Goal: Find specific page/section: Find specific page/section

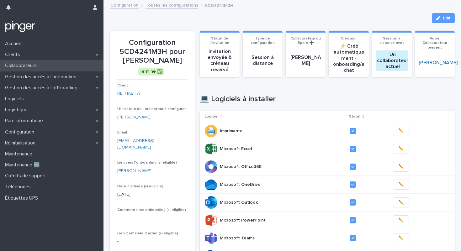
click at [39, 71] on div "Collaborateurs" at bounding box center [51, 65] width 103 height 11
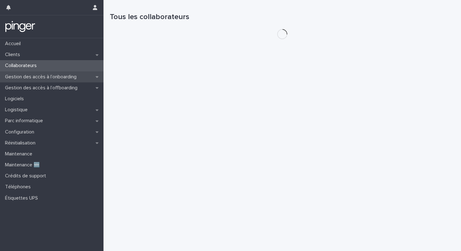
click at [38, 77] on p "Gestion des accès à l’onboarding" at bounding box center [42, 77] width 79 height 6
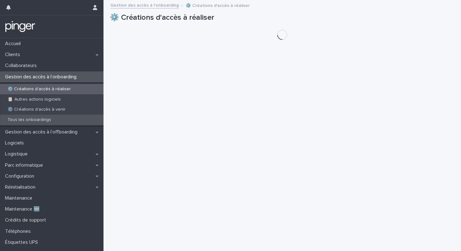
click at [39, 116] on div "Tous les onboardings" at bounding box center [51, 120] width 103 height 10
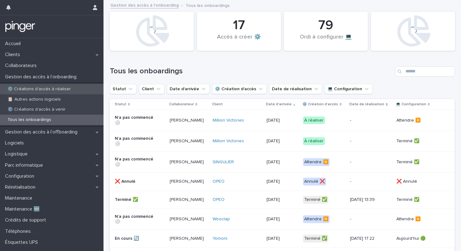
click at [72, 89] on div "⚙️ Créations d'accès à réaliser" at bounding box center [51, 89] width 103 height 10
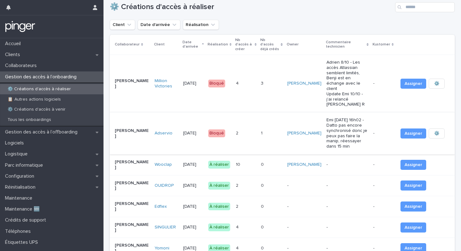
scroll to position [13, 0]
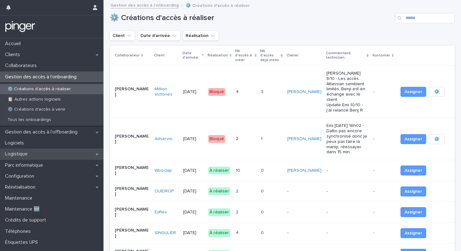
click at [47, 157] on div "Logistique" at bounding box center [51, 154] width 103 height 11
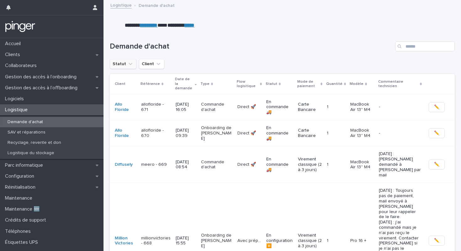
click at [130, 64] on icon "Statut" at bounding box center [131, 64] width 4 height 2
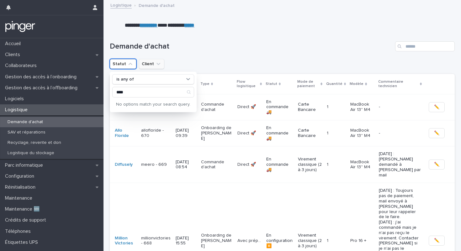
type input "****"
click at [155, 68] on button "Client" at bounding box center [151, 64] width 25 height 10
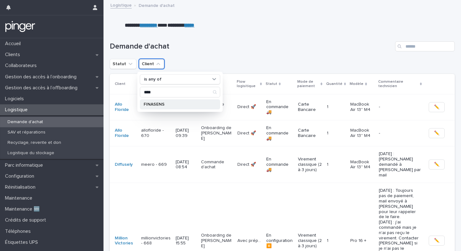
type input "****"
click at [166, 106] on p "FINASENS" at bounding box center [177, 104] width 66 height 4
click at [216, 50] on h1 "Demande d'achat" at bounding box center [251, 46] width 283 height 9
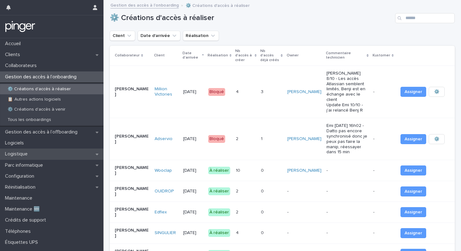
click at [53, 154] on div "Logistique" at bounding box center [51, 154] width 103 height 11
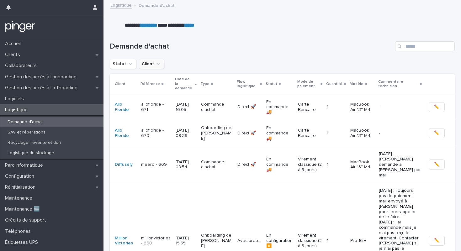
click at [144, 65] on button "Client" at bounding box center [151, 64] width 25 height 10
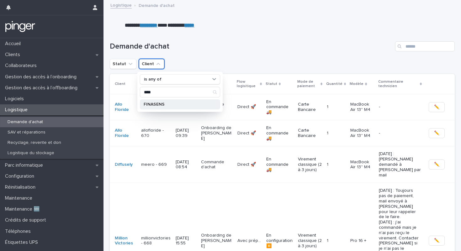
type input "****"
click at [175, 103] on p "FINASENS" at bounding box center [177, 104] width 66 height 4
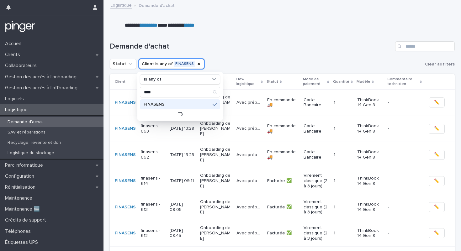
click at [223, 45] on h1 "Demande d'achat" at bounding box center [251, 46] width 283 height 9
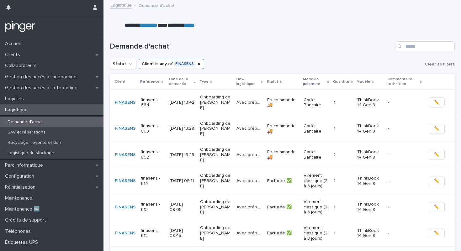
click at [226, 133] on p "Onboarding de Kevin Salard" at bounding box center [215, 129] width 31 height 16
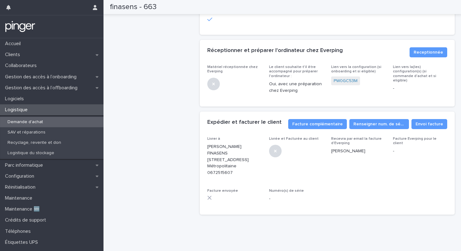
scroll to position [30, 0]
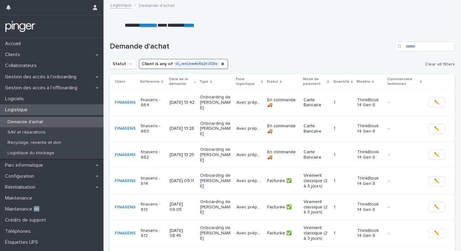
click at [209, 130] on p "Onboarding de Kevin Salard" at bounding box center [215, 129] width 31 height 16
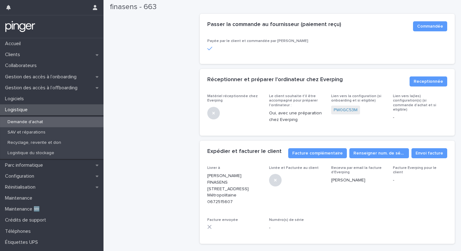
scroll to position [260, 0]
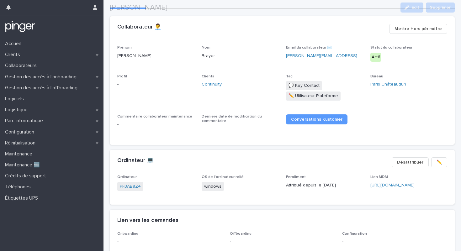
scroll to position [45, 0]
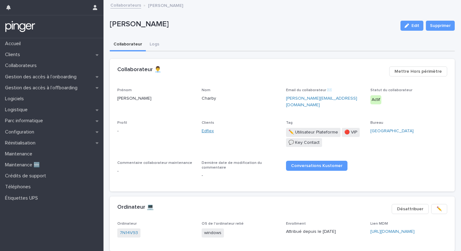
click at [208, 128] on link "Edflex" at bounding box center [208, 131] width 12 height 7
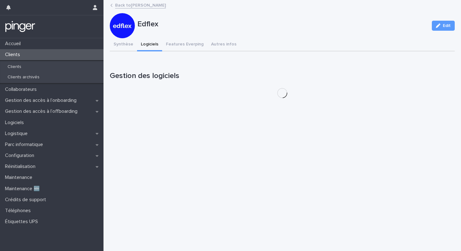
click at [154, 38] on button "Logiciels" at bounding box center [149, 44] width 25 height 13
click at [154, 44] on button "Logiciels" at bounding box center [149, 44] width 25 height 13
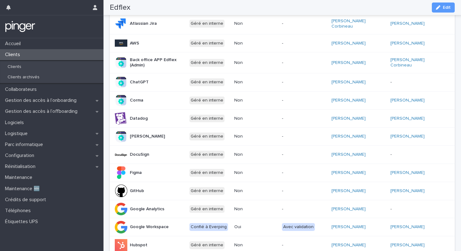
scroll to position [196, 0]
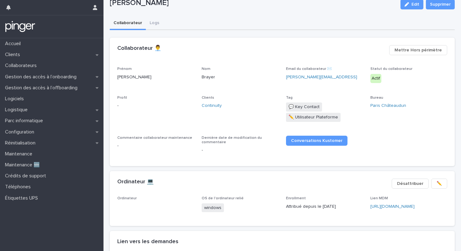
scroll to position [23, 0]
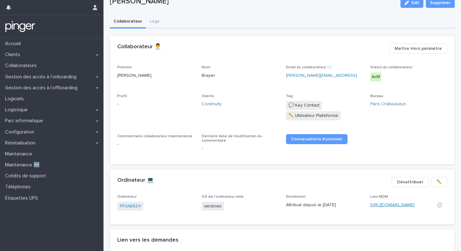
click at [391, 206] on link "[URL][DOMAIN_NAME]" at bounding box center [392, 205] width 44 height 4
